Goal: Find specific page/section: Find specific page/section

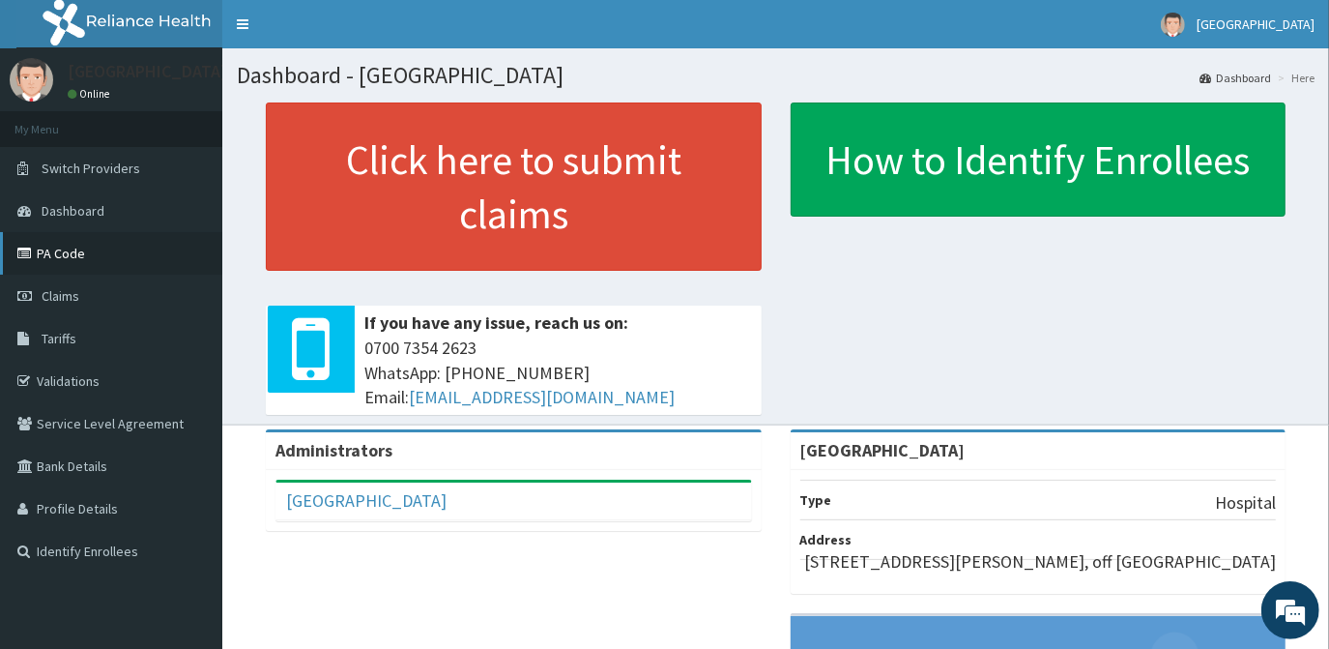
click at [43, 259] on link "PA Code" at bounding box center [111, 253] width 222 height 43
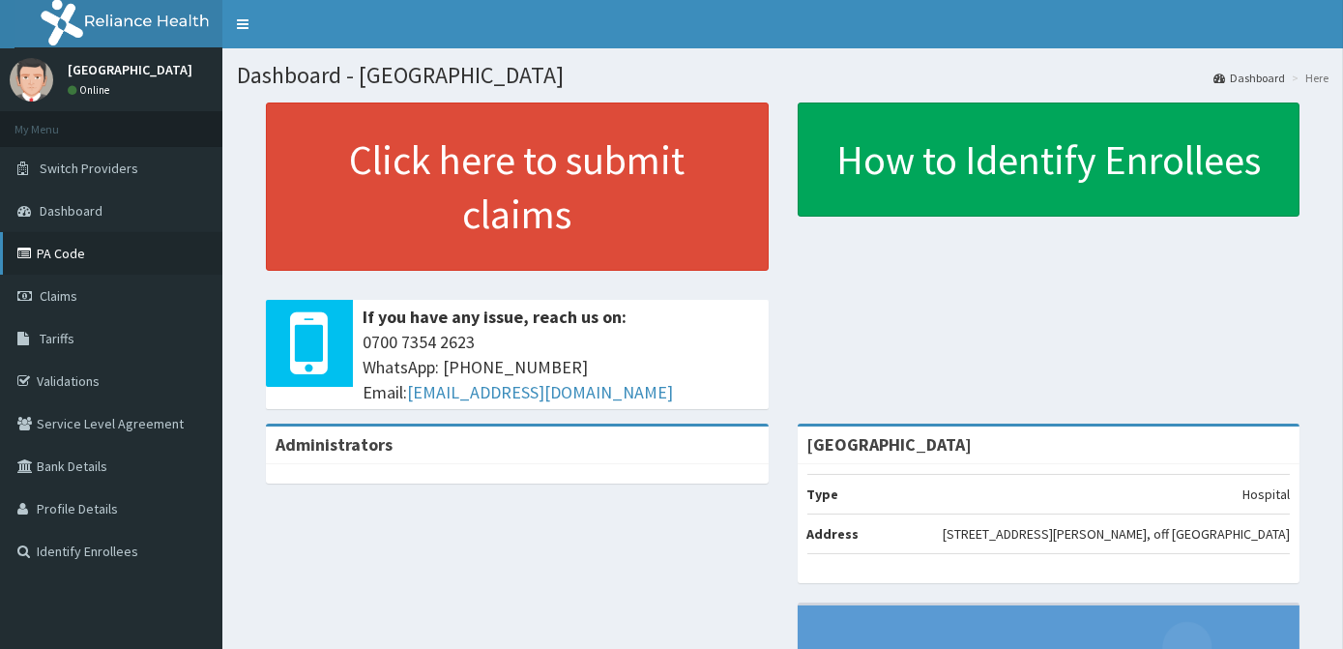
click at [67, 251] on link "PA Code" at bounding box center [111, 253] width 222 height 43
click at [101, 256] on link "PA Code" at bounding box center [111, 253] width 222 height 43
